Goal: Navigation & Orientation: Understand site structure

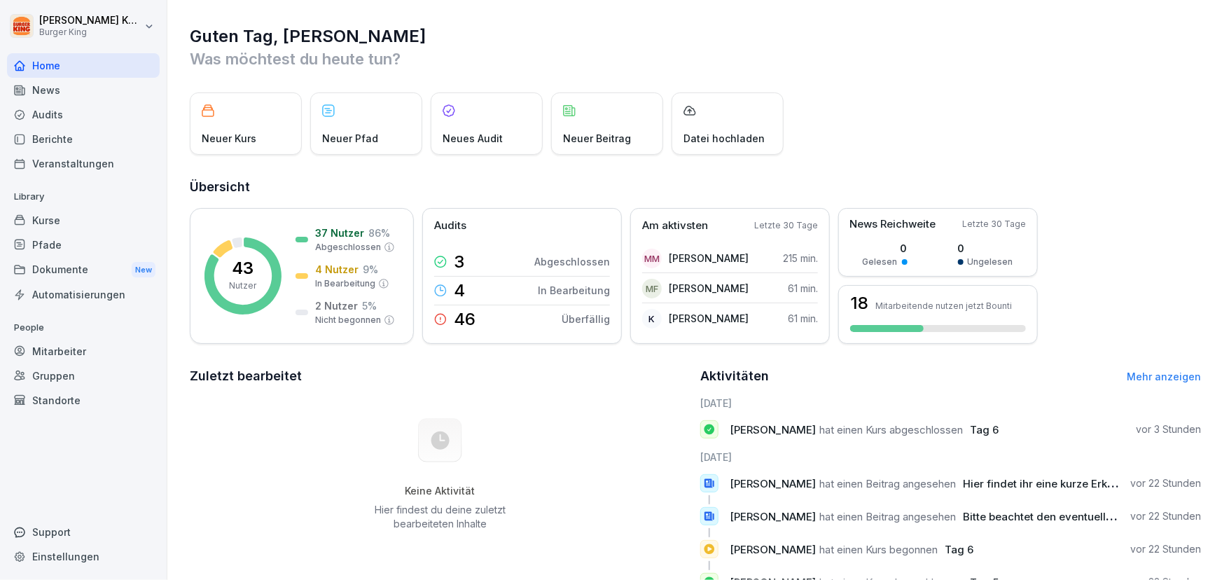
click at [53, 217] on div "Kurse" at bounding box center [83, 220] width 153 height 25
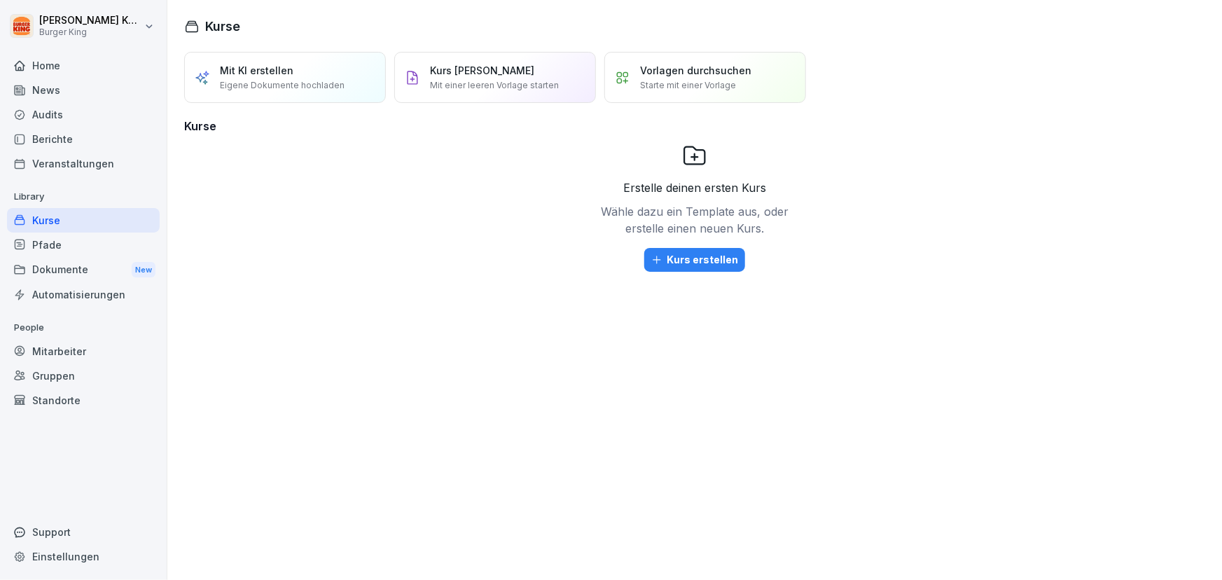
click at [56, 274] on div "Dokumente New" at bounding box center [83, 270] width 153 height 26
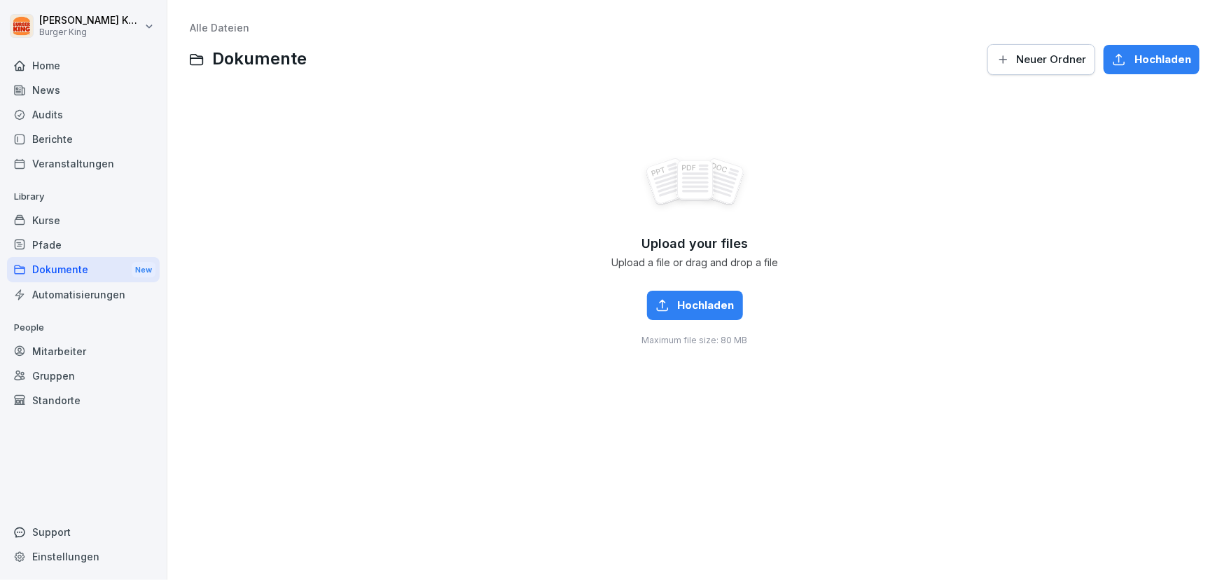
click at [49, 142] on div "Berichte" at bounding box center [83, 139] width 153 height 25
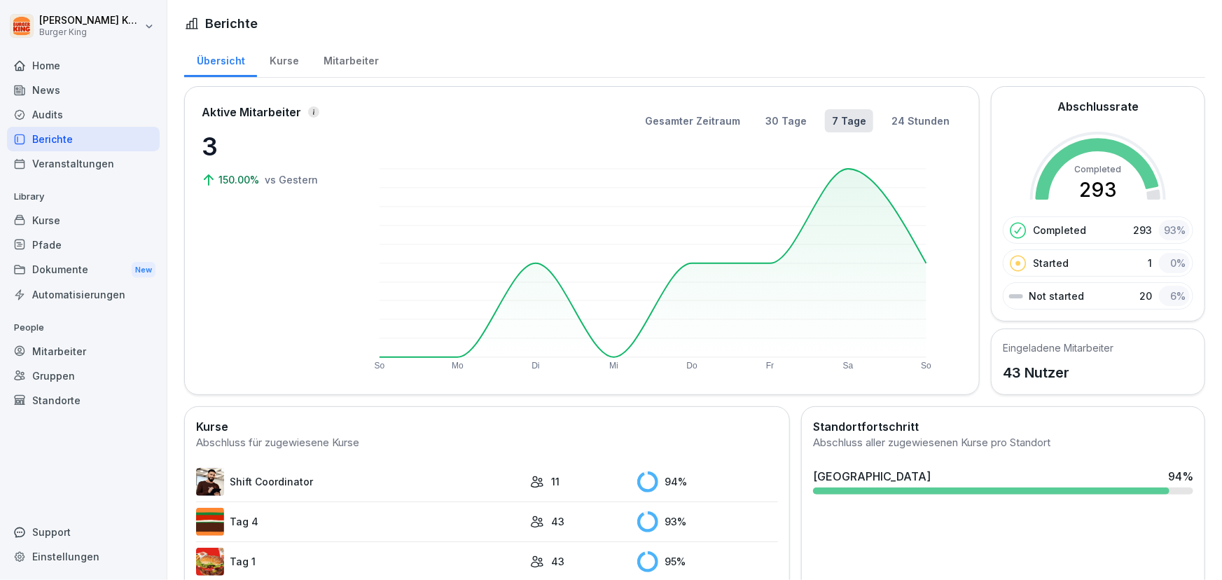
click at [41, 94] on div "News" at bounding box center [83, 90] width 153 height 25
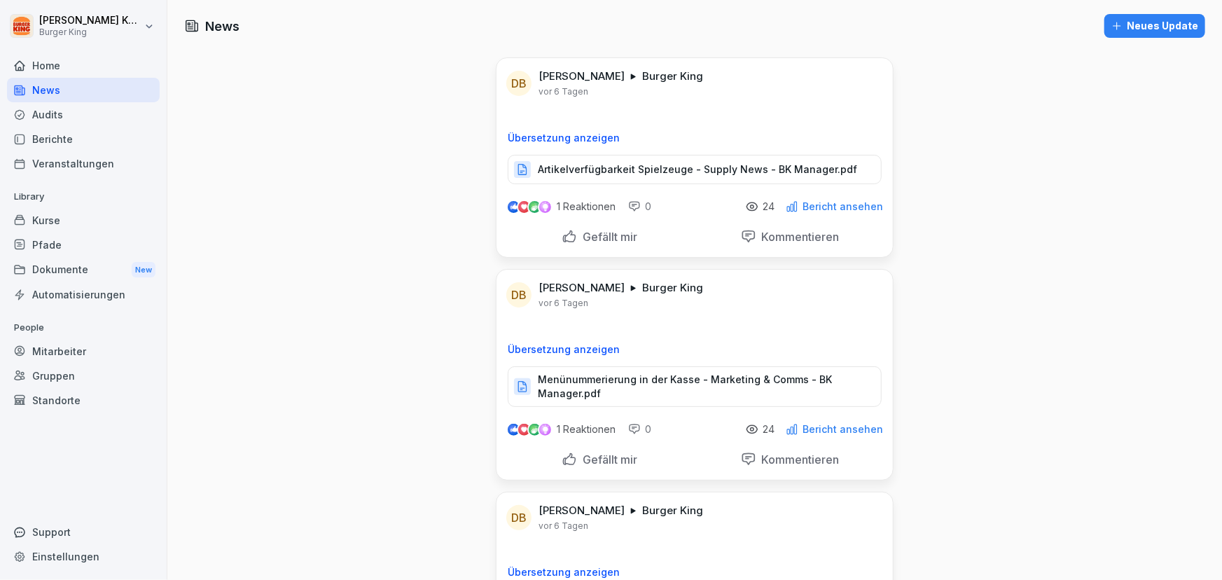
click at [25, 260] on div "Dokumente New" at bounding box center [83, 270] width 153 height 26
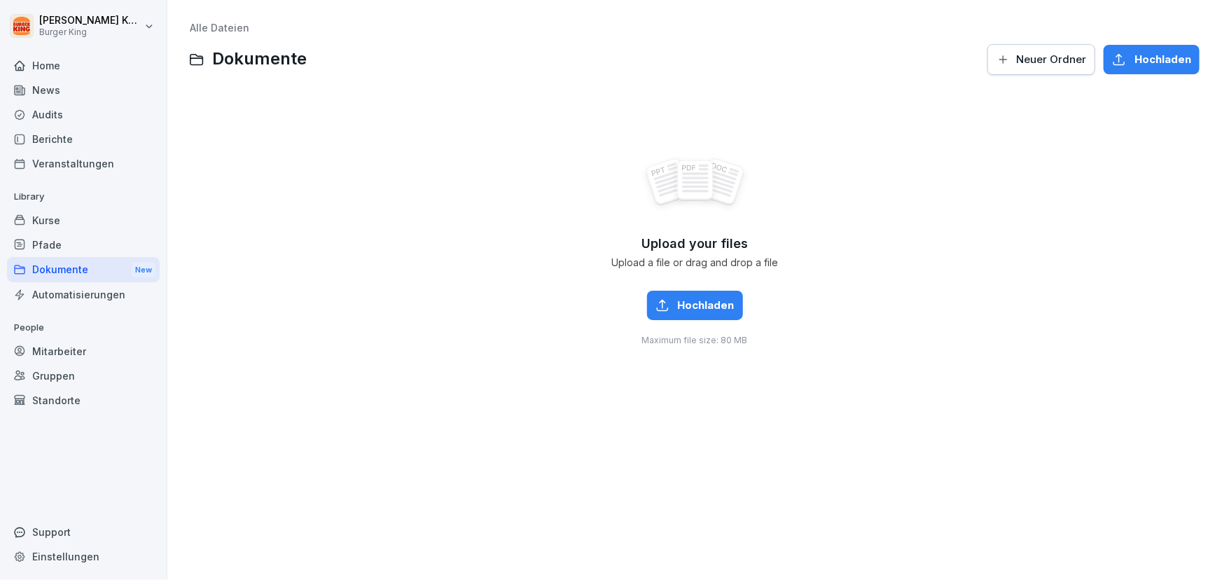
click at [25, 252] on div "Pfade" at bounding box center [83, 244] width 153 height 25
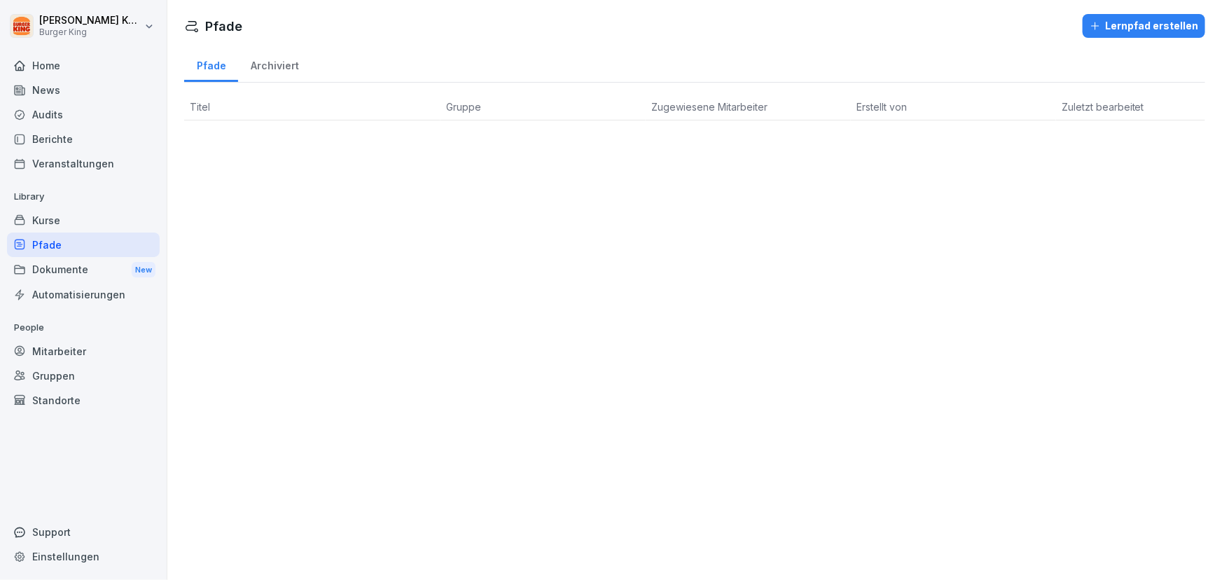
click at [32, 209] on div "Kurse" at bounding box center [83, 220] width 153 height 25
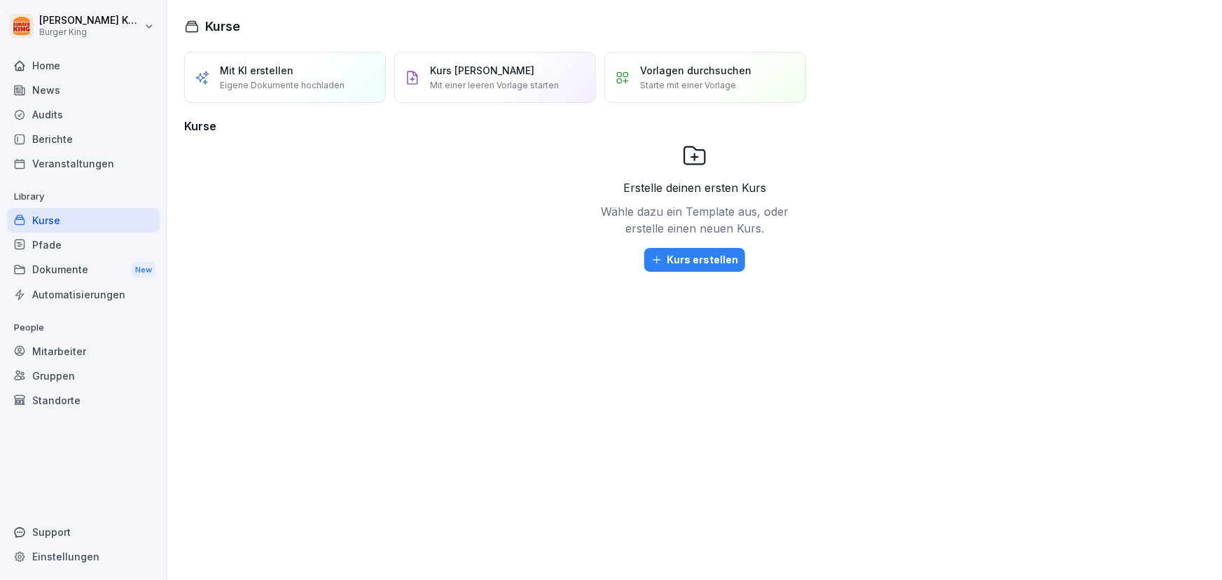
click at [53, 165] on div "Veranstaltungen" at bounding box center [83, 163] width 153 height 25
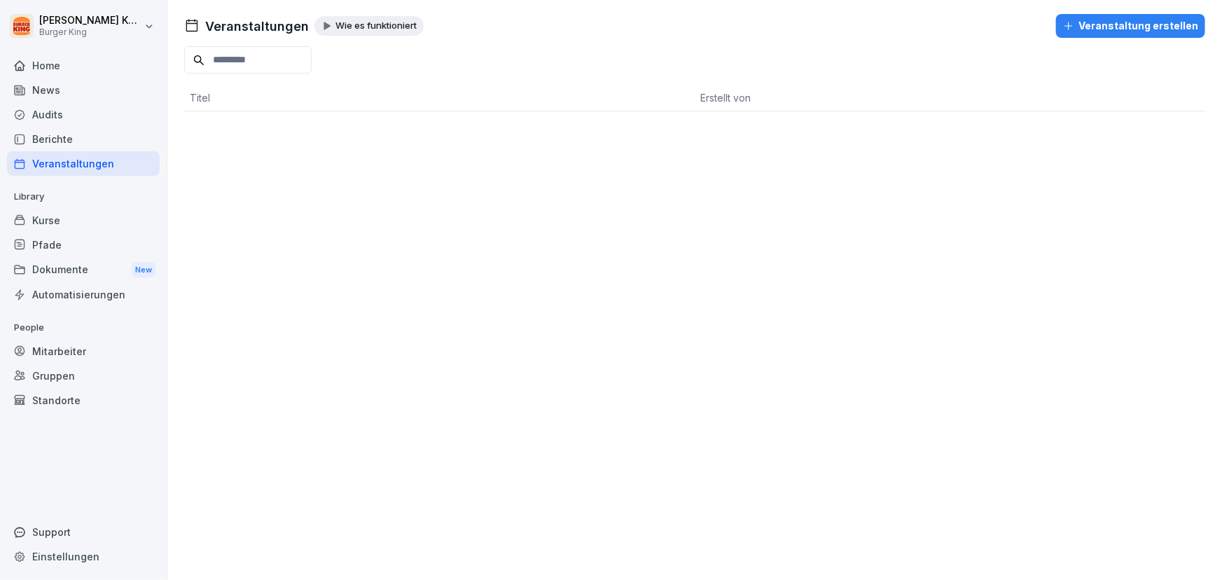
click at [34, 139] on div "Berichte" at bounding box center [83, 139] width 153 height 25
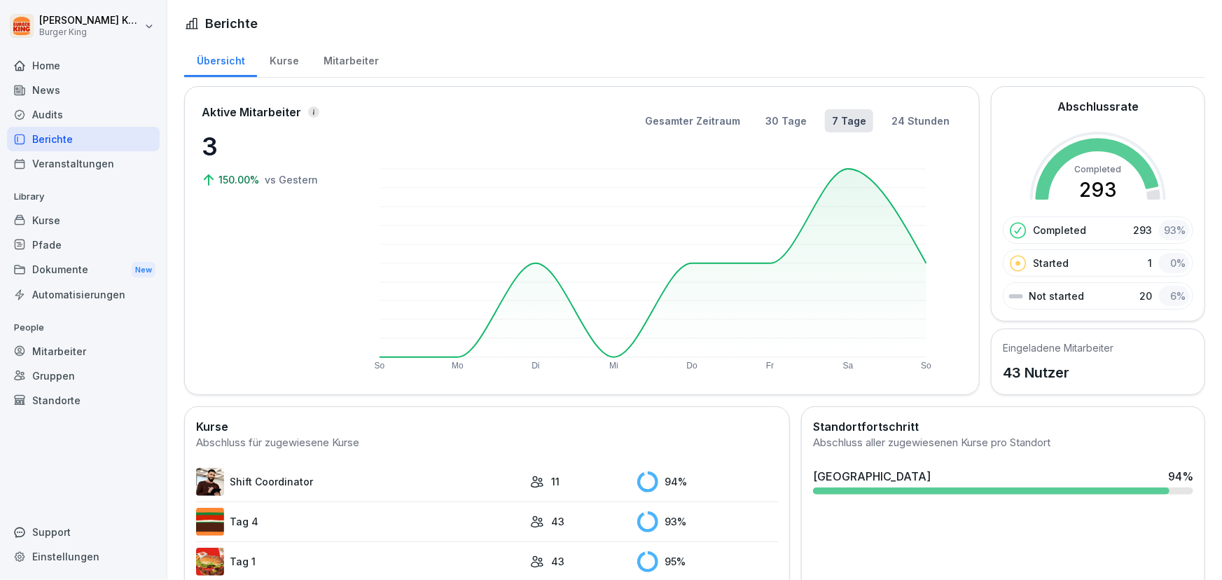
click at [27, 102] on div "Audits" at bounding box center [83, 114] width 153 height 25
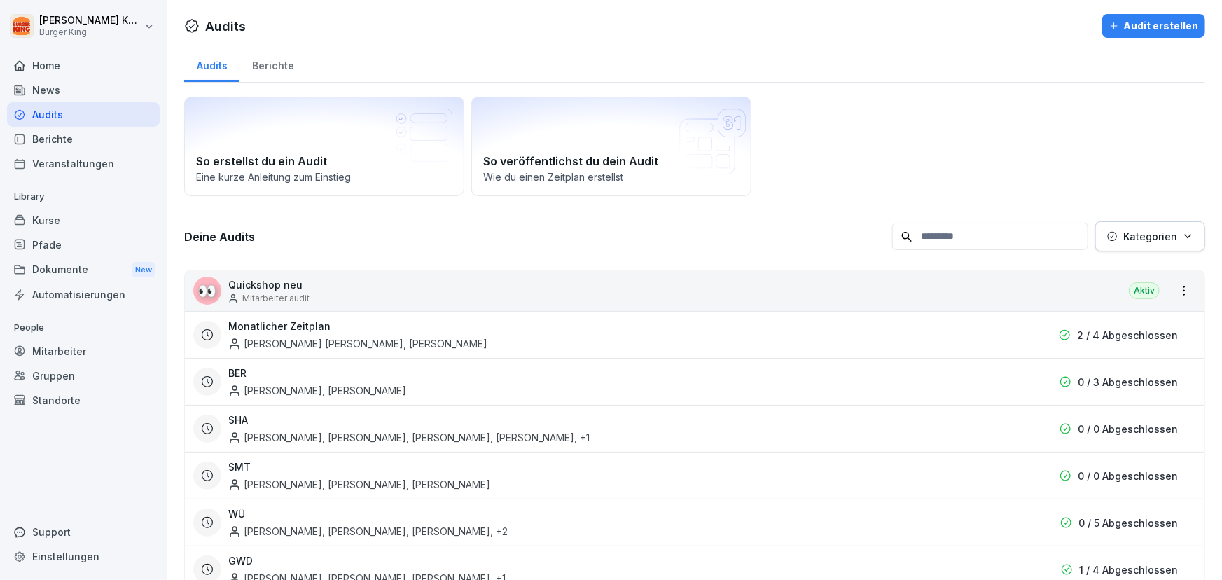
click at [47, 93] on div "News" at bounding box center [83, 90] width 153 height 25
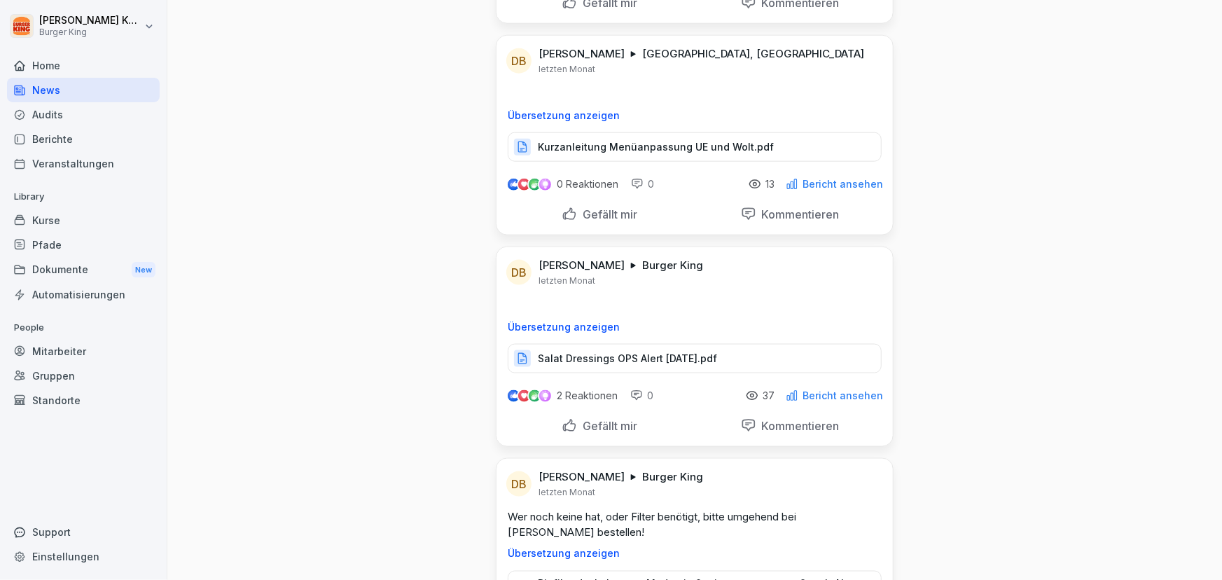
scroll to position [6173, 0]
